Goal: Check status: Check status

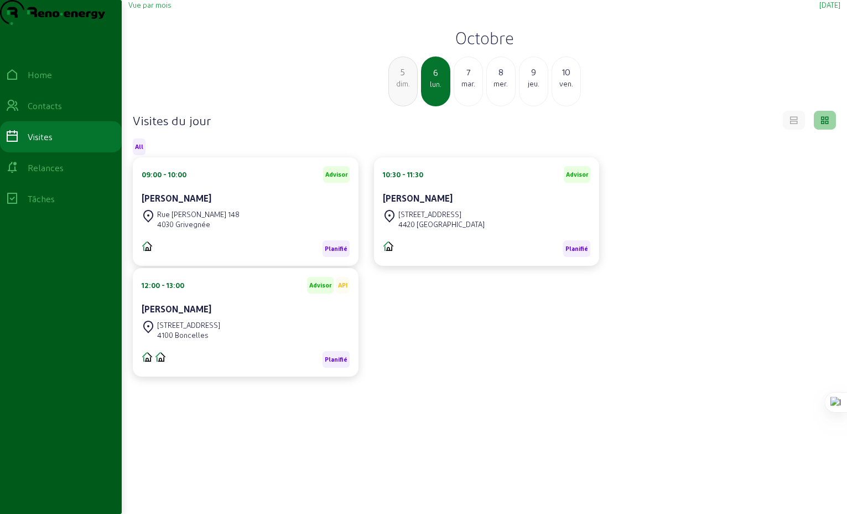
click at [401, 89] on div "dim." at bounding box center [403, 84] width 28 height 10
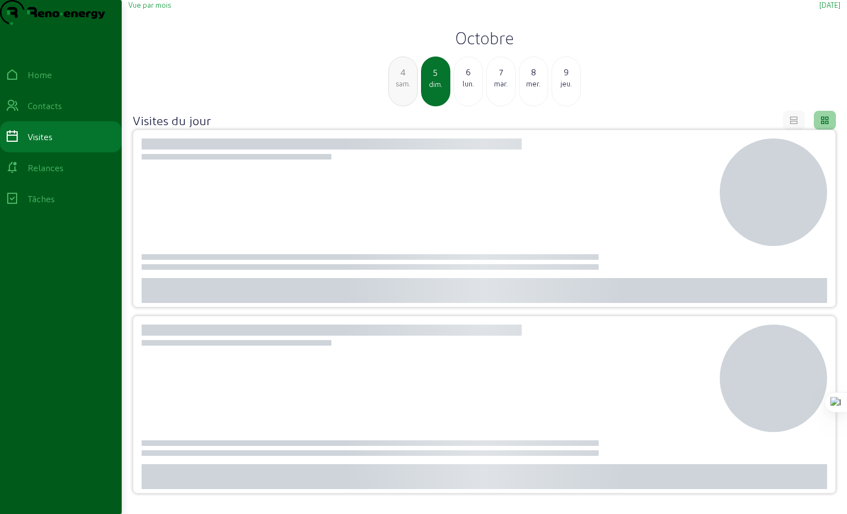
click at [401, 89] on div "sam." at bounding box center [403, 84] width 28 height 10
click at [401, 89] on div "ven." at bounding box center [403, 84] width 28 height 10
click at [401, 89] on div "jeu." at bounding box center [403, 84] width 28 height 10
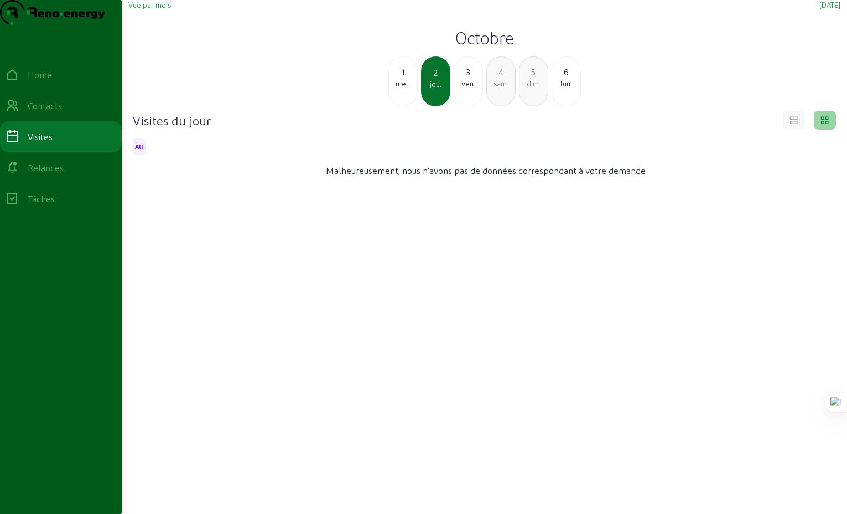
click at [401, 89] on div "mer." at bounding box center [403, 84] width 28 height 10
click at [401, 89] on div "mar." at bounding box center [403, 84] width 28 height 10
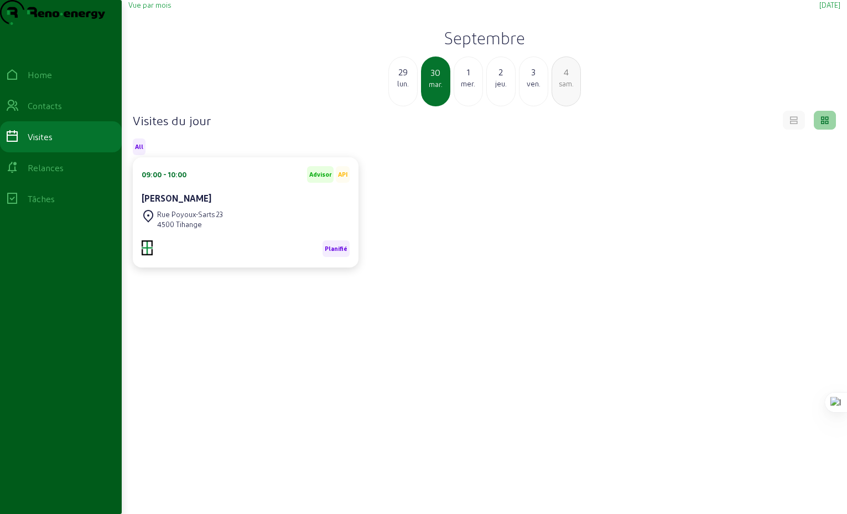
click at [403, 89] on div "lun." at bounding box center [403, 84] width 28 height 10
click at [468, 89] on div "mar." at bounding box center [468, 84] width 28 height 10
click at [404, 89] on div "lun." at bounding box center [403, 84] width 28 height 10
click at [403, 79] on div "28" at bounding box center [403, 71] width 28 height 13
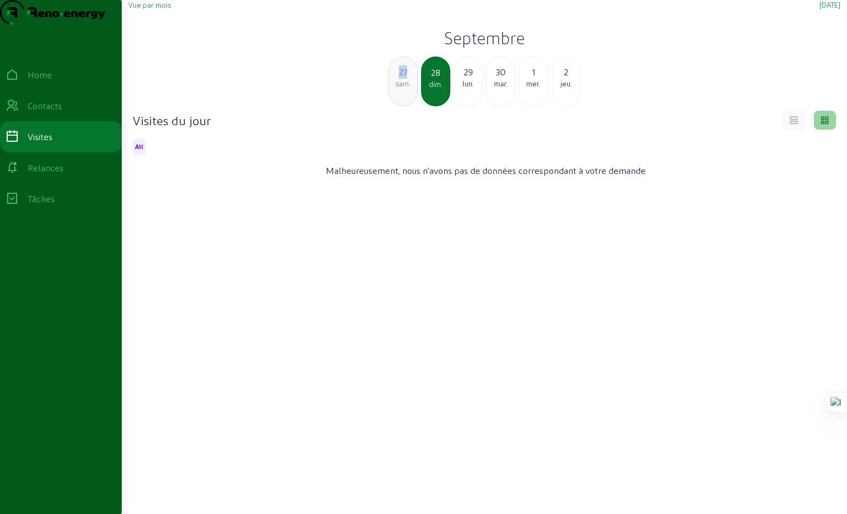
click at [403, 79] on div "27" at bounding box center [403, 71] width 28 height 13
click at [403, 79] on div "26" at bounding box center [403, 71] width 28 height 13
click at [403, 79] on div "25" at bounding box center [403, 71] width 28 height 13
click at [403, 79] on div "24" at bounding box center [403, 71] width 28 height 13
